Goal: Task Accomplishment & Management: Complete application form

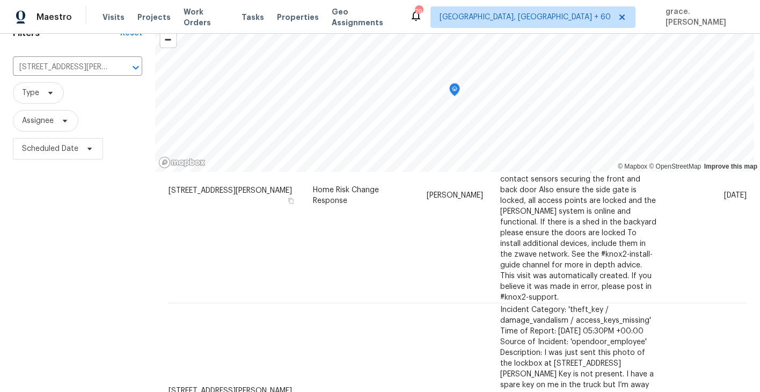
scroll to position [10, 0]
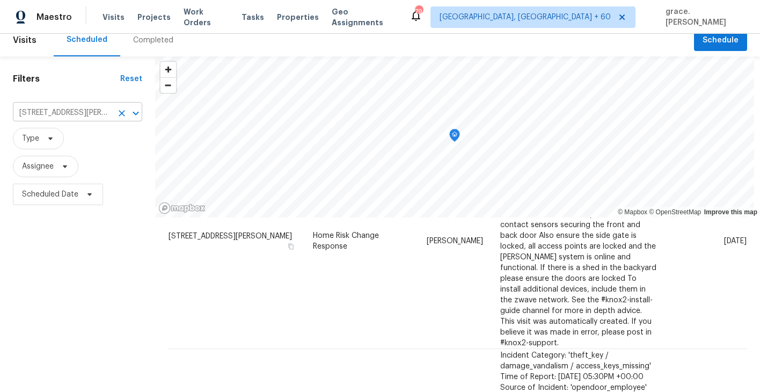
click at [68, 105] on input "[STREET_ADDRESS][PERSON_NAME]" at bounding box center [62, 113] width 99 height 17
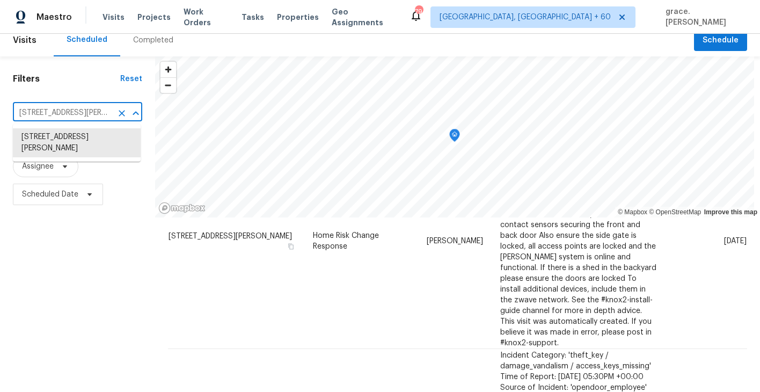
click at [121, 110] on icon "Clear" at bounding box center [121, 113] width 11 height 11
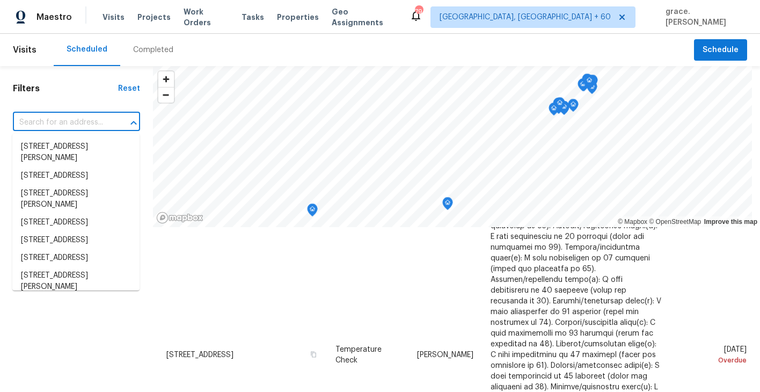
click at [81, 126] on input "text" at bounding box center [61, 122] width 97 height 17
paste input "[STREET_ADDRESS][PERSON_NAME]"
type input "[STREET_ADDRESS][PERSON_NAME]"
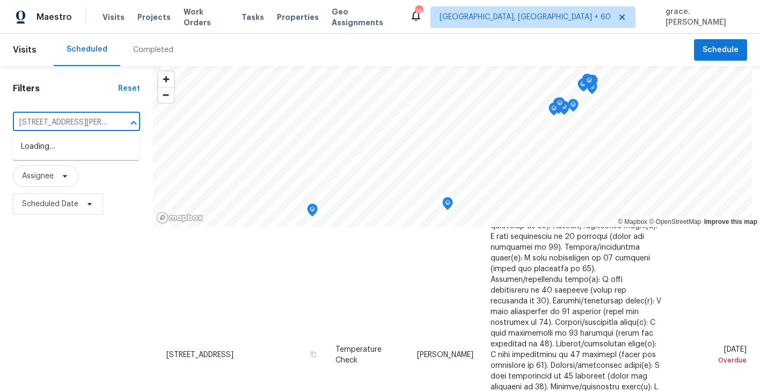
scroll to position [0, 38]
click at [81, 155] on li "[STREET_ADDRESS][PERSON_NAME]" at bounding box center [75, 152] width 127 height 29
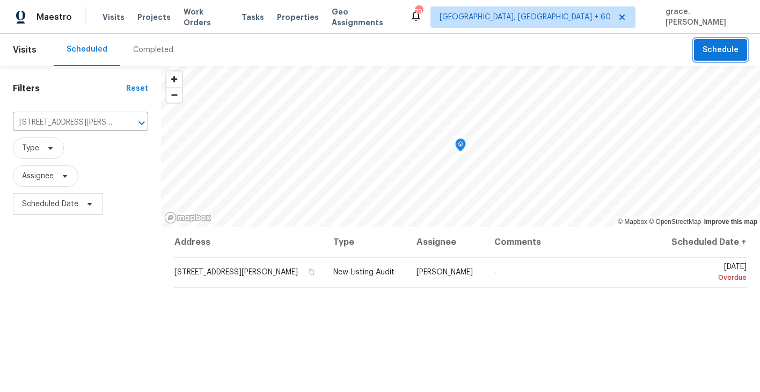
click at [731, 57] on button "Schedule" at bounding box center [720, 50] width 53 height 22
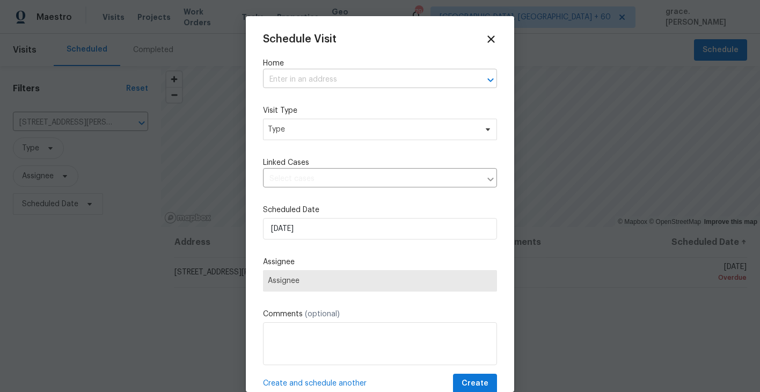
click at [298, 83] on input "text" at bounding box center [365, 79] width 204 height 17
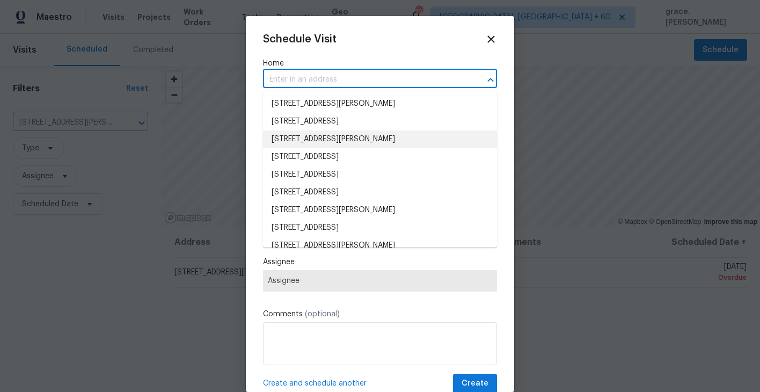
paste input "[STREET_ADDRESS][PERSON_NAME]"
type input "[STREET_ADDRESS][PERSON_NAME]"
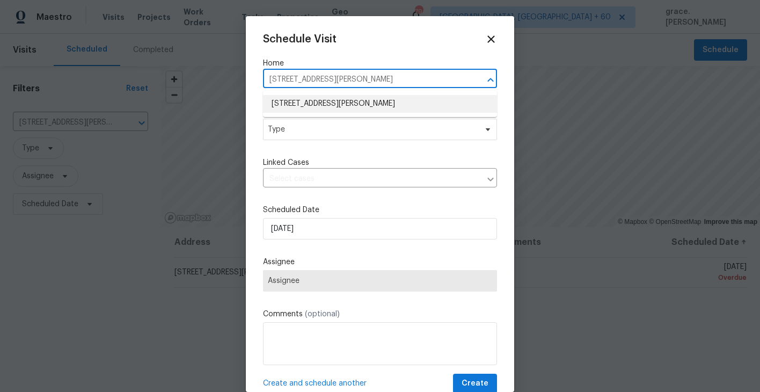
click at [311, 106] on li "[STREET_ADDRESS][PERSON_NAME]" at bounding box center [380, 104] width 234 height 18
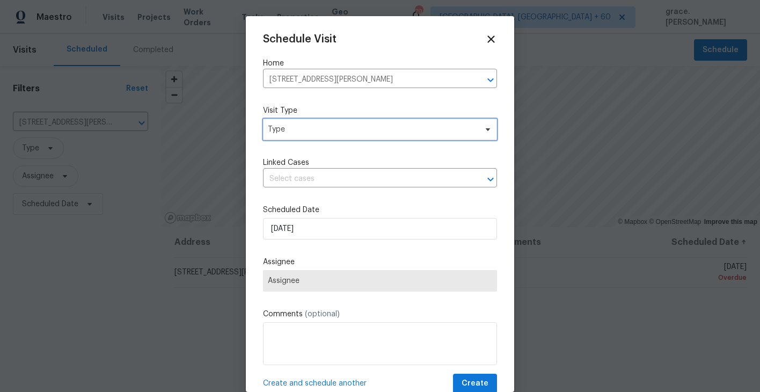
click at [310, 133] on span "Type" at bounding box center [372, 129] width 209 height 11
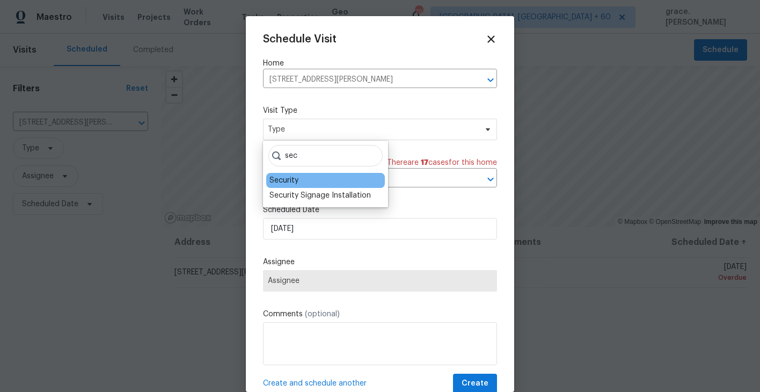
type input "sec"
click at [297, 180] on div "Security" at bounding box center [283, 180] width 29 height 11
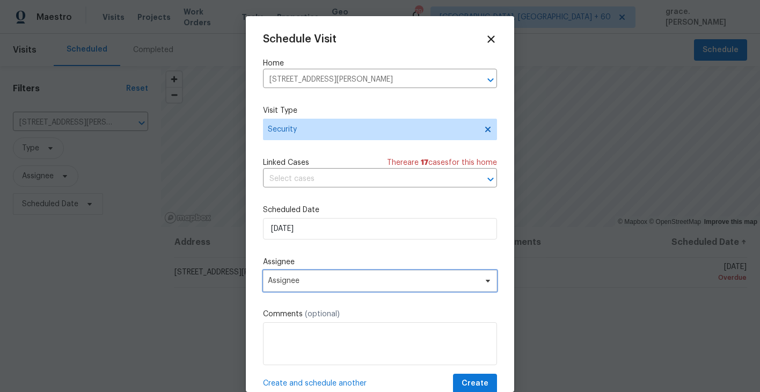
click at [294, 279] on span "Assignee" at bounding box center [373, 280] width 210 height 9
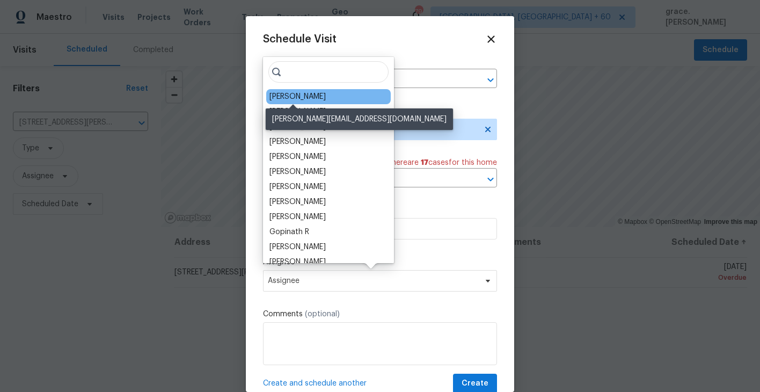
click at [296, 92] on div "[PERSON_NAME]" at bounding box center [297, 96] width 56 height 11
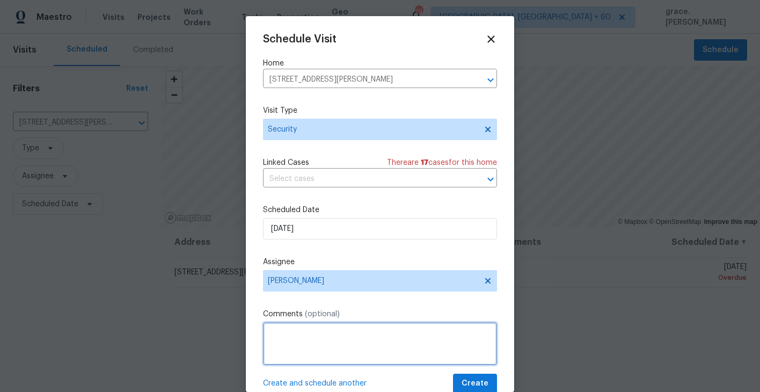
click at [316, 342] on textarea at bounding box center [380, 343] width 234 height 43
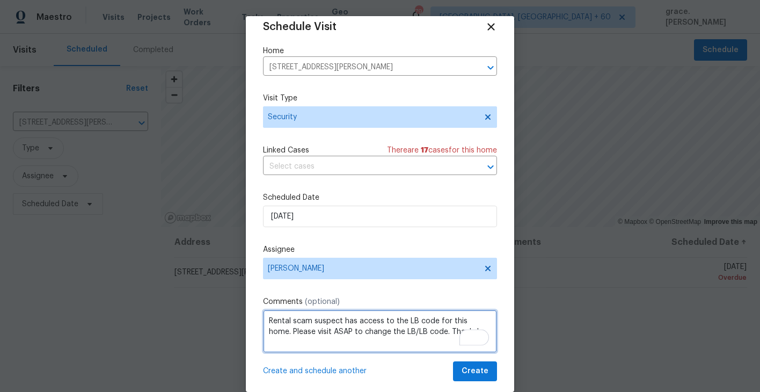
scroll to position [19, 0]
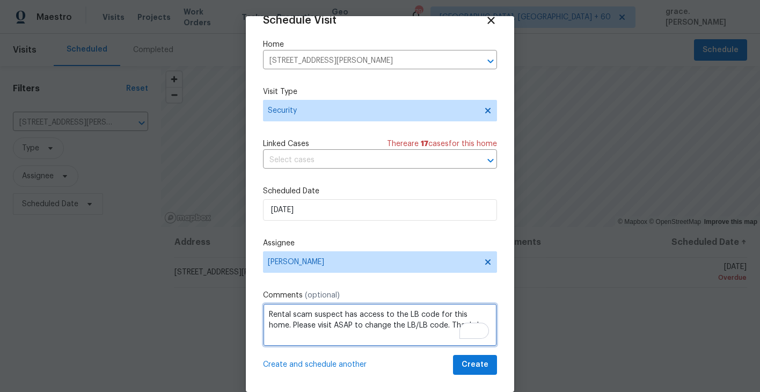
type textarea "Rental scam suspect has access to the LB code for this home. Please visit ASAP …"
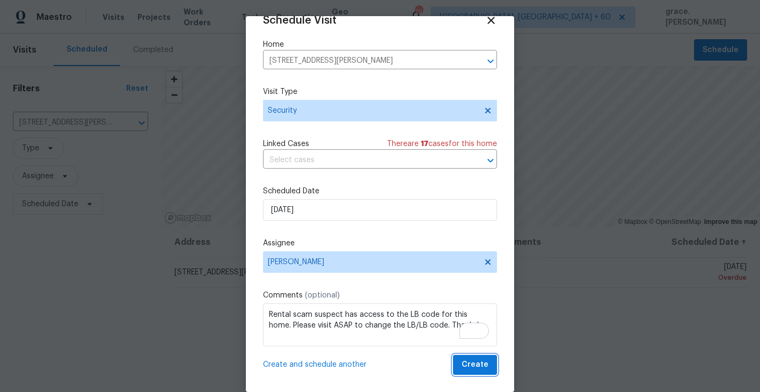
click at [479, 369] on span "Create" at bounding box center [475, 364] width 27 height 13
